Goal: Check status: Check status

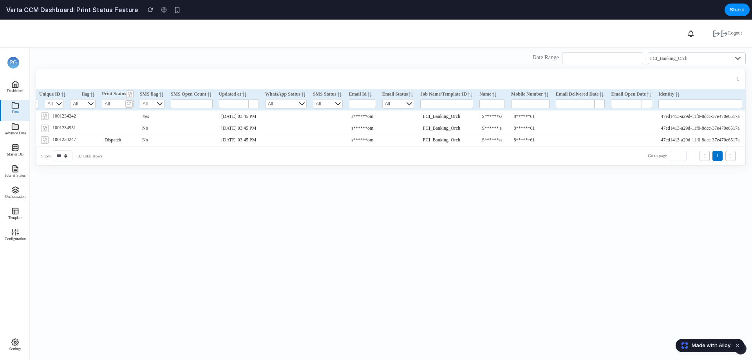
scroll to position [0, 293]
click at [534, 96] on th "Mobile Number" at bounding box center [530, 93] width 45 height 9
click at [527, 101] on input "text" at bounding box center [530, 104] width 38 height 9
click at [483, 106] on input "text" at bounding box center [492, 104] width 25 height 9
click at [453, 106] on input "text" at bounding box center [446, 104] width 53 height 9
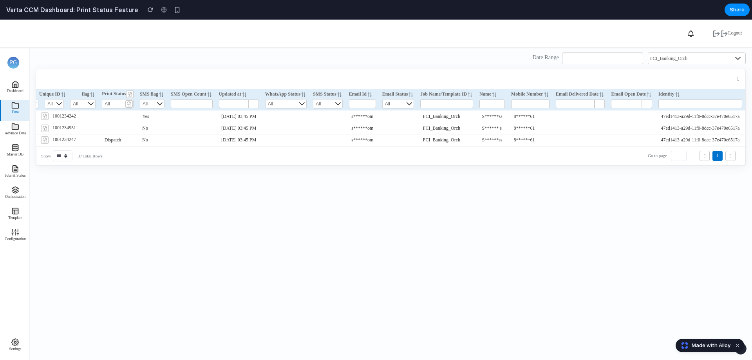
click at [425, 125] on span "FCI_Banking_Orch" at bounding box center [441, 127] width 37 height 5
drag, startPoint x: 428, startPoint y: 118, endPoint x: 519, endPoint y: 116, distance: 91.3
click at [519, 116] on tr "1001234242 [DATE] 03:45 PM system No 37e470e6517a No No Batch No Yes [DATE] 03:…" at bounding box center [261, 116] width 969 height 12
click at [453, 132] on td "FCI_Banking_Orch" at bounding box center [446, 128] width 59 height 12
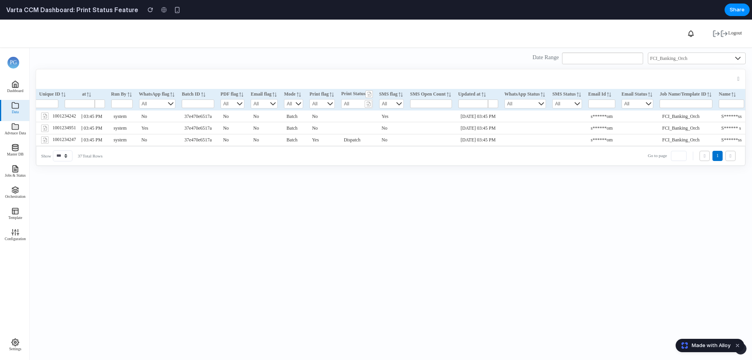
scroll to position [0, 12]
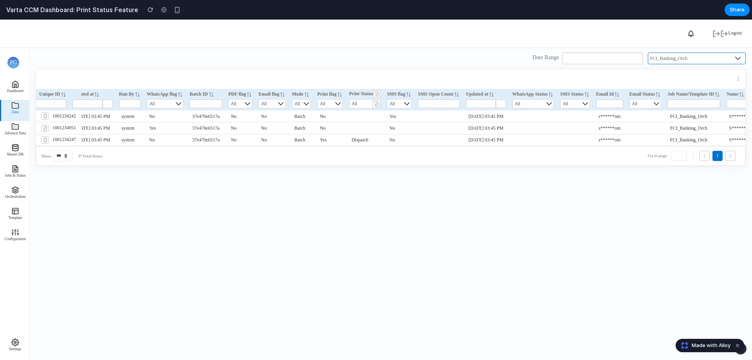
click at [674, 59] on span "FCI_Banking_Orch" at bounding box center [689, 58] width 82 height 12
click at [742, 58] on div at bounding box center [738, 58] width 15 height 6
click at [717, 57] on span "FCI_Banking_Orch" at bounding box center [689, 58] width 82 height 12
